Goal: Task Accomplishment & Management: Use online tool/utility

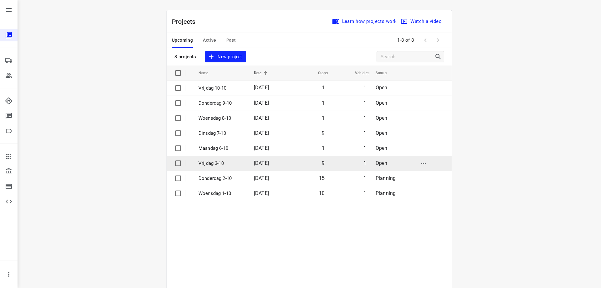
click at [264, 163] on span "[DATE]" at bounding box center [261, 163] width 15 height 6
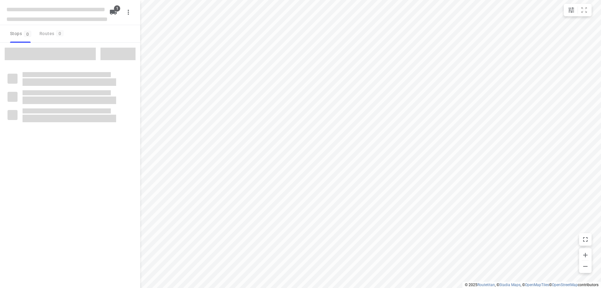
type input "distance"
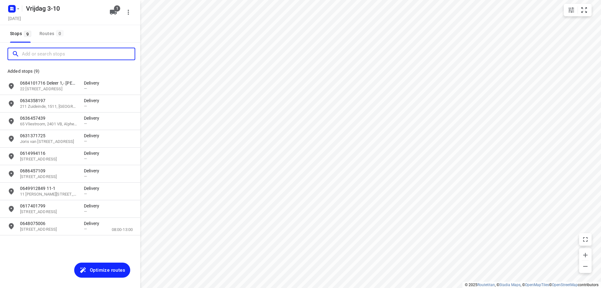
click at [57, 50] on input "Add or search stops" at bounding box center [78, 54] width 113 height 10
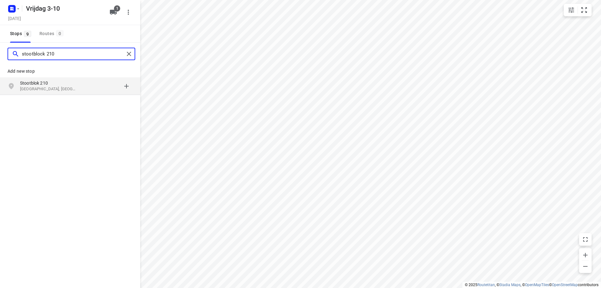
type input "stootblock 210"
click at [106, 91] on div "grid" at bounding box center [108, 86] width 49 height 13
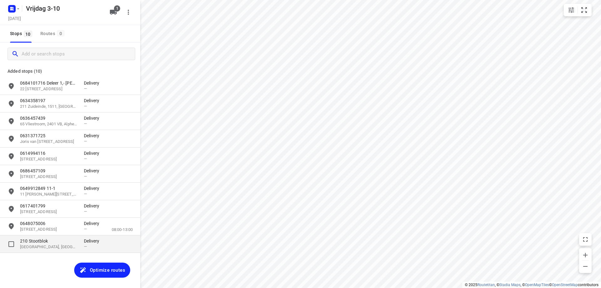
click at [75, 240] on p "210 Stootblok" at bounding box center [49, 241] width 58 height 6
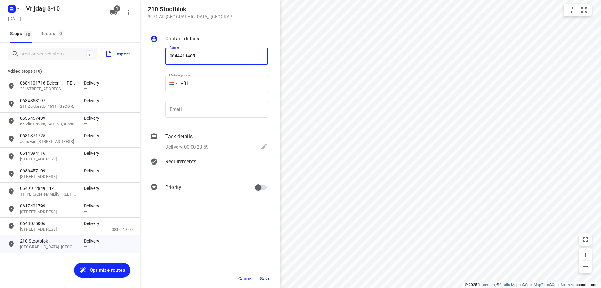
type input "0644411405"
click at [265, 278] on span "Save" at bounding box center [265, 278] width 10 height 5
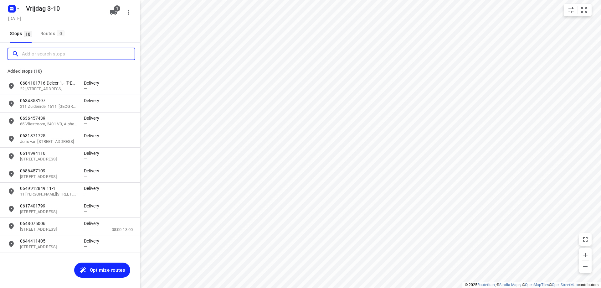
click at [36, 54] on input "Add or search stops" at bounding box center [78, 54] width 113 height 10
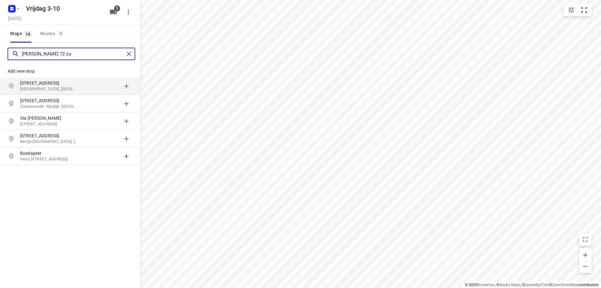
type input "[PERSON_NAME] 72 zo"
click at [97, 86] on div "grid" at bounding box center [108, 86] width 49 height 13
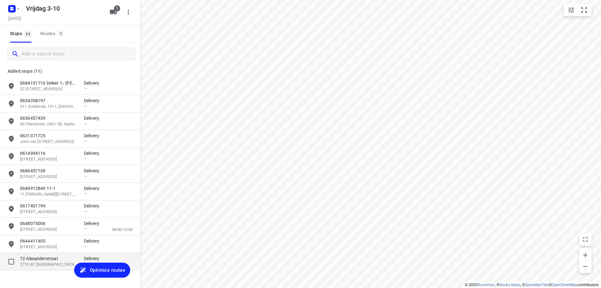
click at [49, 265] on p "2713 AT, [GEOGRAPHIC_DATA], [GEOGRAPHIC_DATA]" at bounding box center [49, 264] width 58 height 6
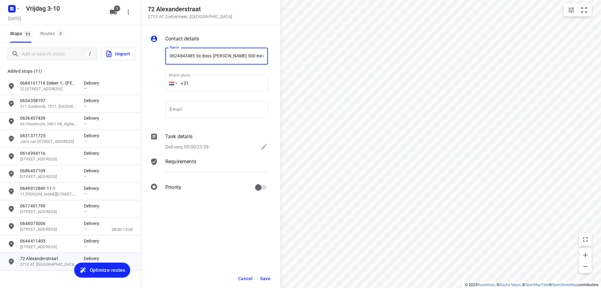
type input "0624843485 6x doos [PERSON_NAME] 500 euro"
click at [267, 278] on span "Save" at bounding box center [265, 278] width 10 height 5
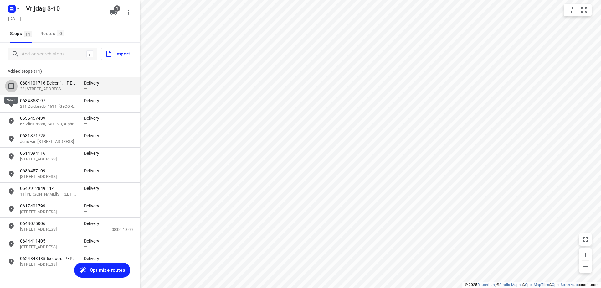
click at [9, 87] on input "grid" at bounding box center [11, 86] width 13 height 13
checkbox input "true"
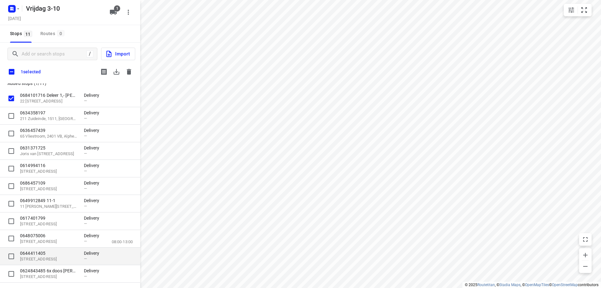
scroll to position [8, 0]
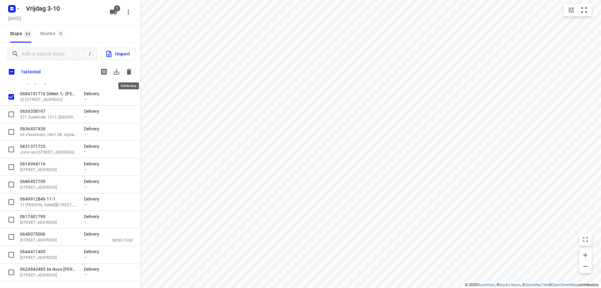
click at [126, 69] on icon "button" at bounding box center [129, 72] width 8 height 8
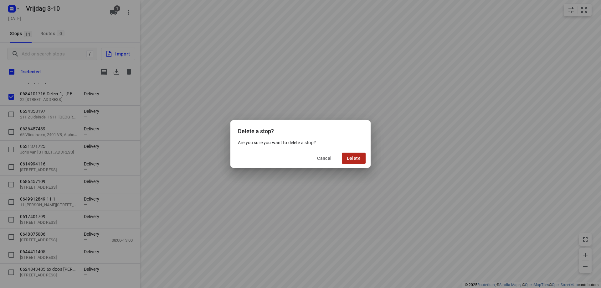
click at [356, 155] on button "Delete" at bounding box center [354, 157] width 24 height 11
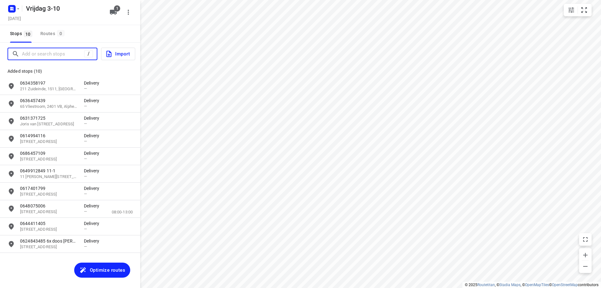
click at [52, 54] on input "Add or search stops" at bounding box center [53, 54] width 62 height 10
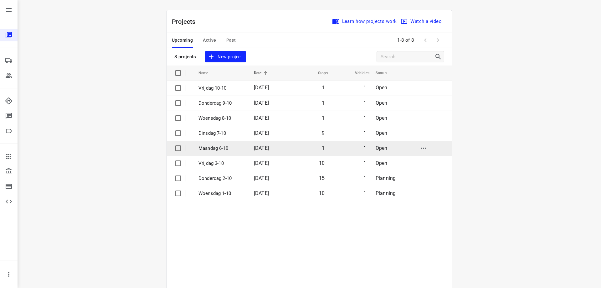
click at [243, 144] on td "Maandag 6-10" at bounding box center [220, 148] width 57 height 15
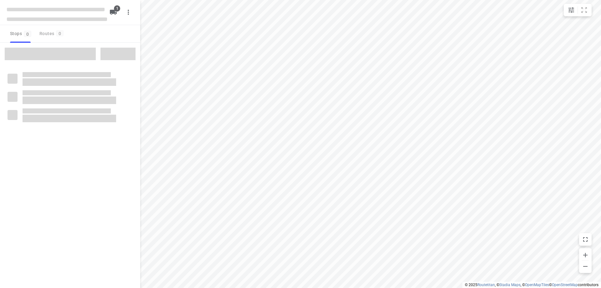
type input "distance"
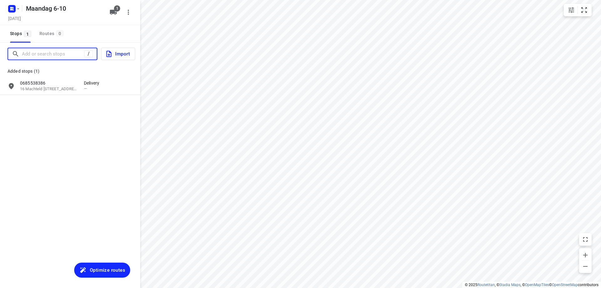
click at [51, 56] on input "Add or search stops" at bounding box center [53, 54] width 62 height 10
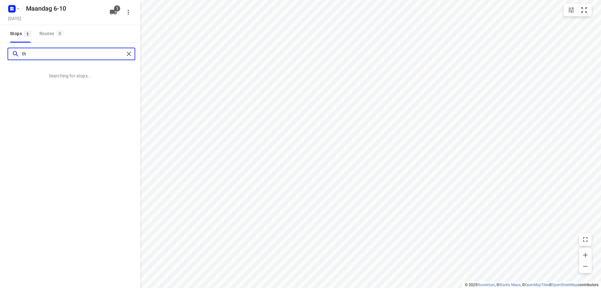
type input "t"
click at [84, 54] on input "[STREET_ADDRESS]" at bounding box center [73, 54] width 102 height 10
paste input "terneuzen"
click at [51, 56] on input "[STREET_ADDRESS]" at bounding box center [73, 54] width 102 height 10
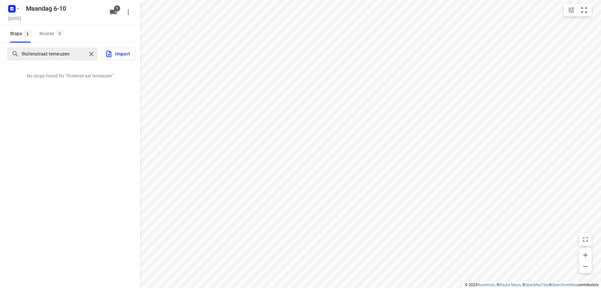
click at [21, 55] on div "tholenstraat terneuzen" at bounding box center [49, 54] width 75 height 10
click at [23, 54] on input "tholenstraat terneuzen" at bounding box center [73, 54] width 102 height 10
click at [21, 56] on div "tholenstraat terneuzen" at bounding box center [68, 54] width 113 height 10
click at [23, 54] on input "tholenstraat terneuzen" at bounding box center [73, 54] width 102 height 10
paste input "141"
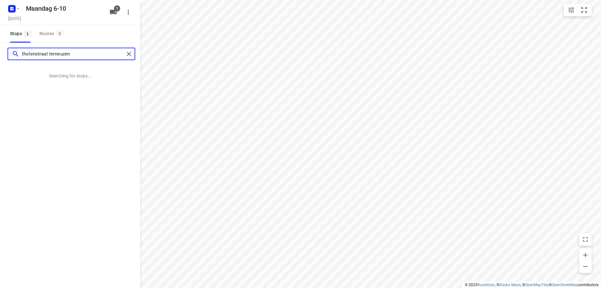
click at [38, 55] on input "tholenstraat terneuzen" at bounding box center [73, 54] width 102 height 10
drag, startPoint x: 38, startPoint y: 55, endPoint x: 95, endPoint y: 52, distance: 57.7
click at [95, 52] on input "tholenstraat terneuzen" at bounding box center [73, 54] width 102 height 10
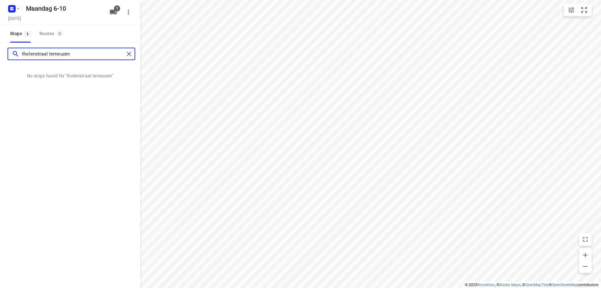
click at [95, 52] on input "tholenstraat terneuzen" at bounding box center [73, 54] width 102 height 10
click at [98, 52] on input "tholenstraat terneuzen" at bounding box center [73, 54] width 102 height 10
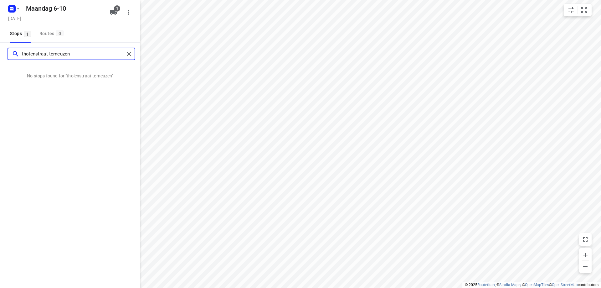
click at [99, 53] on input "tholenstraat terneuzen" at bounding box center [73, 54] width 102 height 10
type input "[STREET_ADDRESS]"
